Goal: Information Seeking & Learning: Learn about a topic

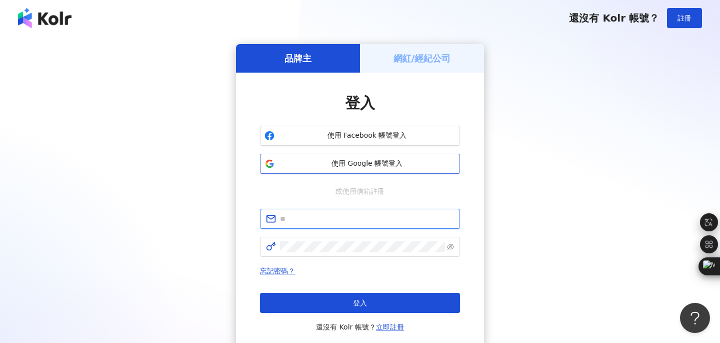
type input "**********"
click at [366, 170] on button "使用 Google 帳號登入" at bounding box center [360, 164] width 200 height 20
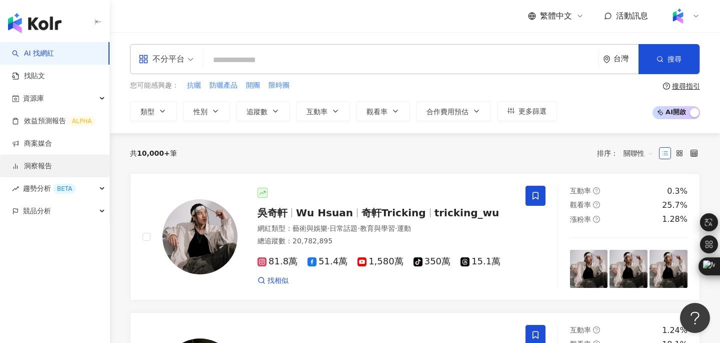
click at [49, 166] on link "洞察報告" at bounding box center [32, 166] width 40 height 10
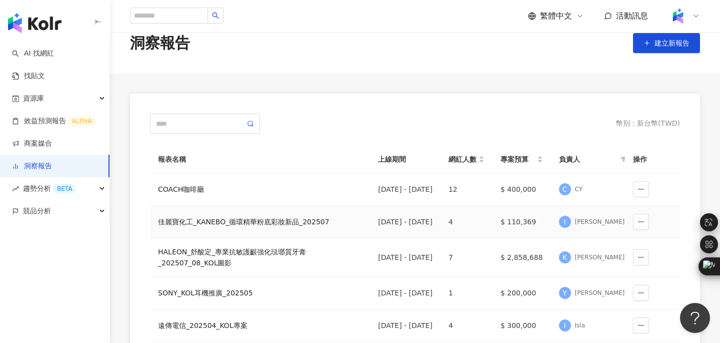
scroll to position [37, 0]
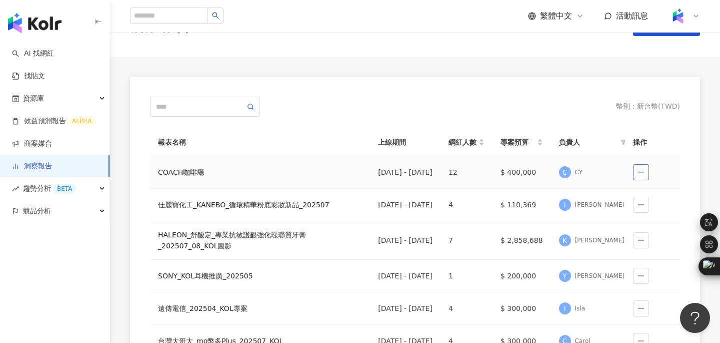
click at [644, 176] on span "button" at bounding box center [641, 172] width 7 height 8
click at [188, 175] on div "COACH咖啡廳" at bounding box center [260, 172] width 204 height 11
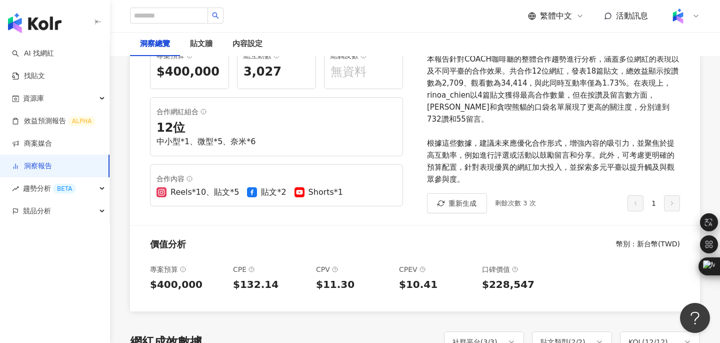
scroll to position [187, 0]
